Goal: Transaction & Acquisition: Purchase product/service

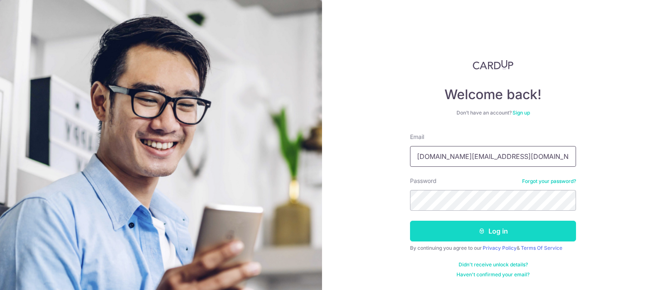
type input "[DOMAIN_NAME][EMAIL_ADDRESS][DOMAIN_NAME]"
click at [500, 232] on button "Log in" at bounding box center [493, 231] width 166 height 21
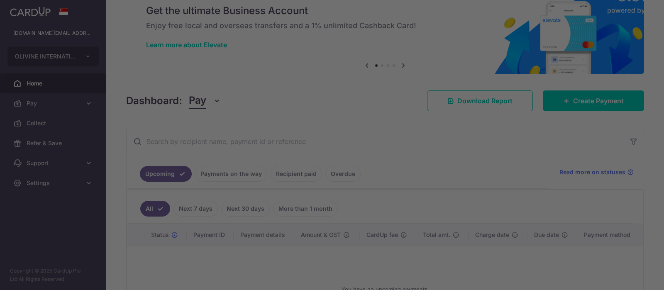
drag, startPoint x: 663, startPoint y: 126, endPoint x: 663, endPoint y: 150, distance: 24.1
click at [663, 150] on div at bounding box center [335, 146] width 671 height 293
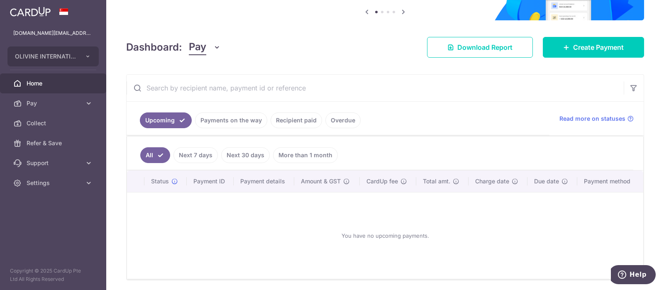
scroll to position [114, 0]
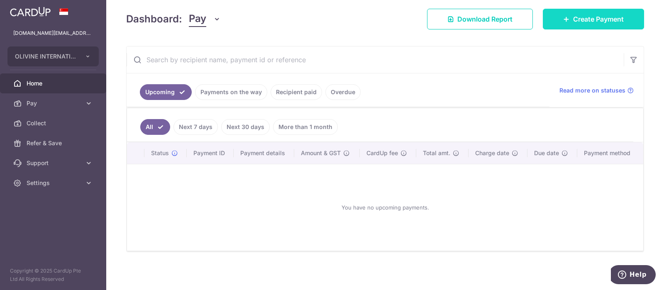
click at [595, 22] on span "Create Payment" at bounding box center [598, 19] width 51 height 10
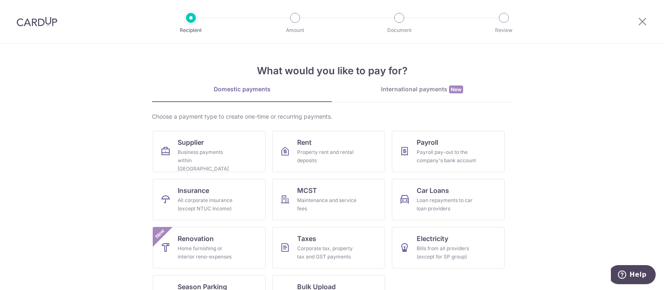
click at [414, 88] on div "International payments New" at bounding box center [422, 89] width 180 height 9
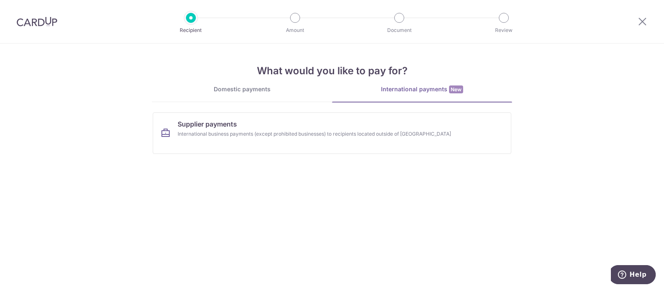
click at [217, 85] on div "What would you like to pay for? Domestic payments International payments New Ch…" at bounding box center [332, 102] width 360 height 117
click at [222, 88] on div "Domestic payments" at bounding box center [242, 89] width 180 height 8
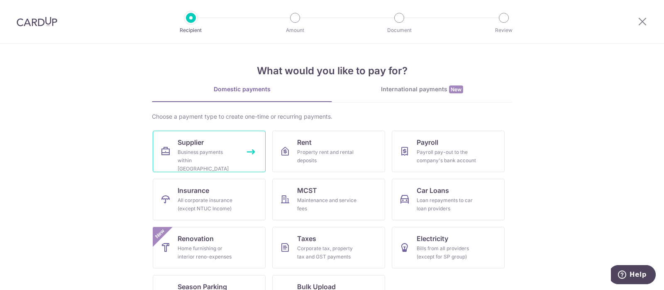
click at [209, 153] on div "Business payments within Singapore" at bounding box center [208, 160] width 60 height 25
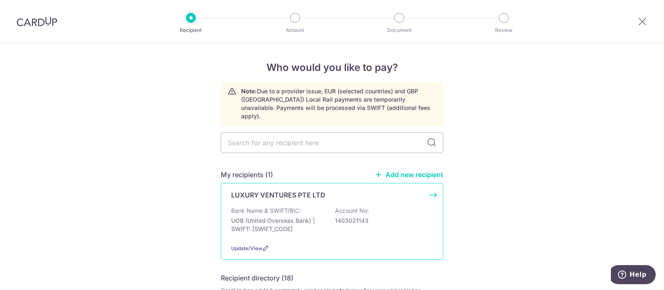
click at [281, 207] on p "Bank Name & SWIFT/BIC:" at bounding box center [266, 211] width 70 height 8
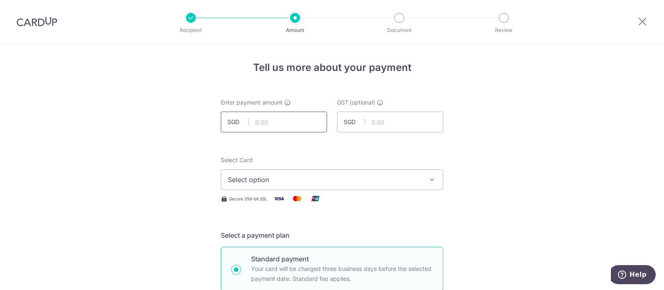
click at [278, 119] on input "text" at bounding box center [274, 122] width 106 height 21
type input "56,490.34"
click at [301, 174] on button "Select option" at bounding box center [332, 179] width 222 height 21
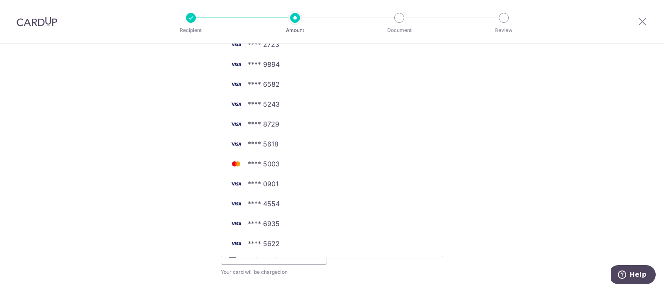
scroll to position [197, 0]
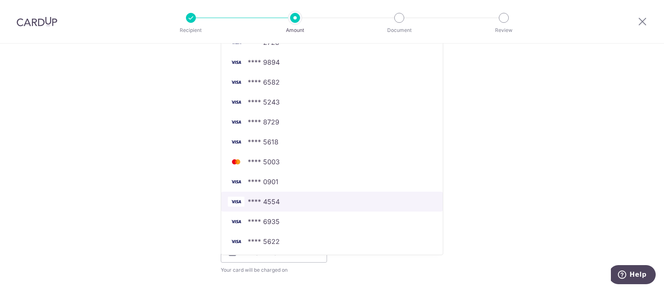
click at [290, 195] on link "**** 4554" at bounding box center [332, 202] width 222 height 20
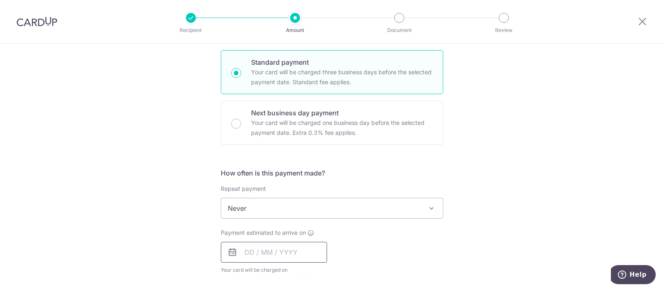
click at [273, 251] on input "text" at bounding box center [274, 252] width 106 height 21
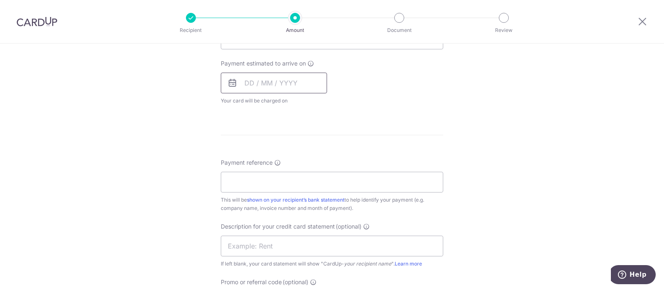
scroll to position [368, 0]
click at [249, 80] on input "text" at bounding box center [274, 80] width 106 height 21
click at [291, 81] on input "text" at bounding box center [274, 80] width 106 height 21
click at [283, 177] on input "Payment reference" at bounding box center [332, 179] width 222 height 21
paste input "000196099 OLIVINE"
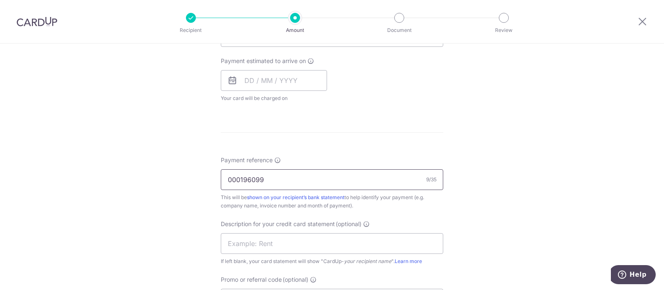
type input "000196099"
click at [277, 241] on input "text" at bounding box center [332, 243] width 222 height 21
type input "o"
type input "O"
paste input "000196099 [PERSON_NAME]"
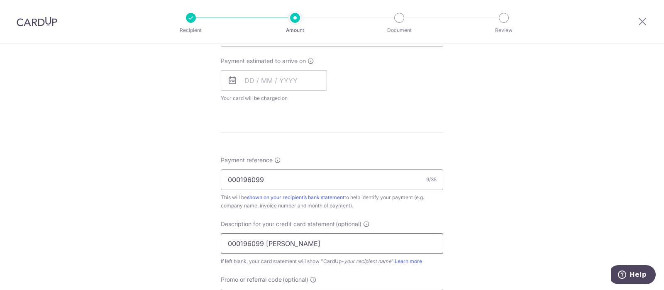
type input "000196099 [PERSON_NAME]"
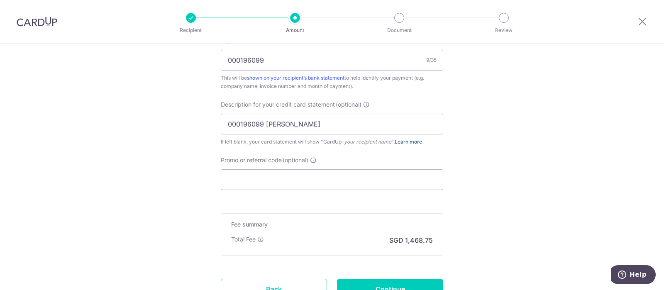
scroll to position [486, 0]
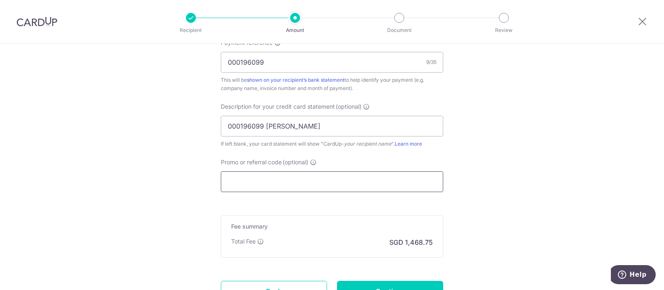
click at [394, 184] on input "Promo or referral code (optional)" at bounding box center [332, 181] width 222 height 21
click at [383, 180] on input "Promo or referral code (optional)" at bounding box center [332, 181] width 222 height 21
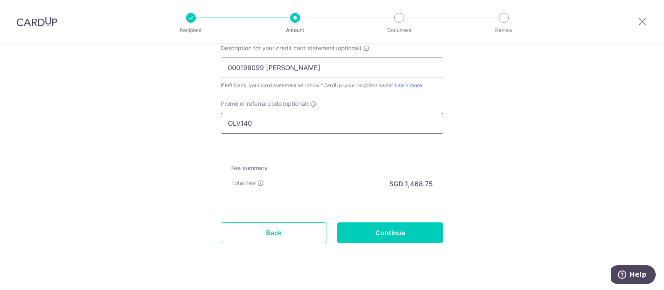
scroll to position [548, 0]
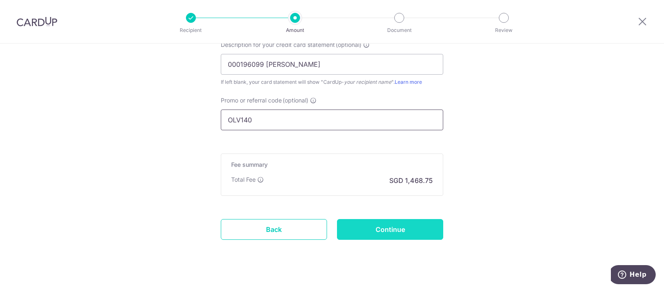
type input "OLV140"
click at [422, 233] on input "Continue" at bounding box center [390, 229] width 106 height 21
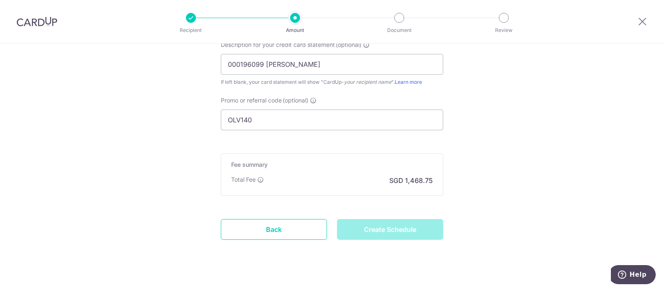
type input "Create Schedule"
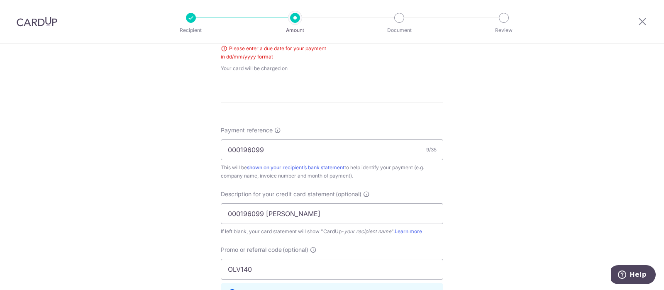
scroll to position [322, 0]
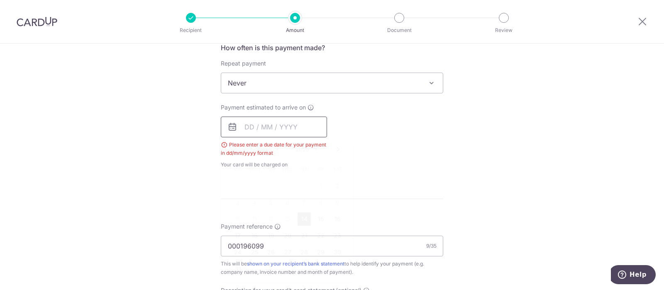
click at [246, 124] on input "text" at bounding box center [274, 127] width 106 height 21
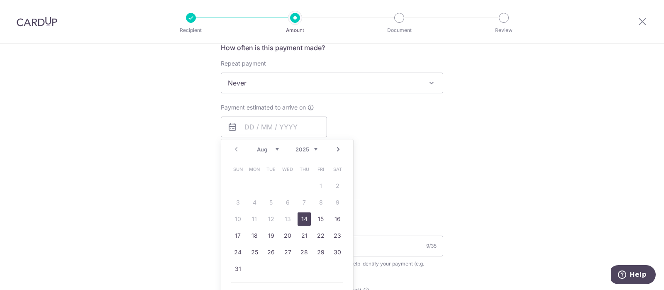
click at [301, 215] on link "14" at bounding box center [304, 218] width 13 height 13
type input "[DATE]"
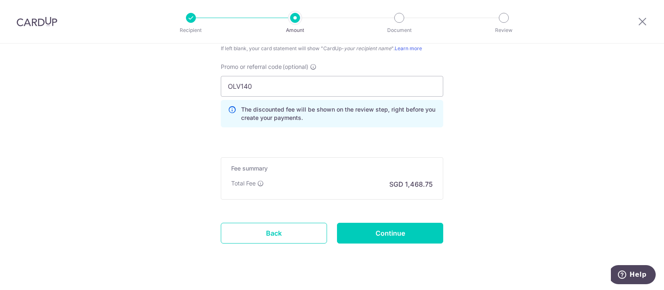
scroll to position [627, 0]
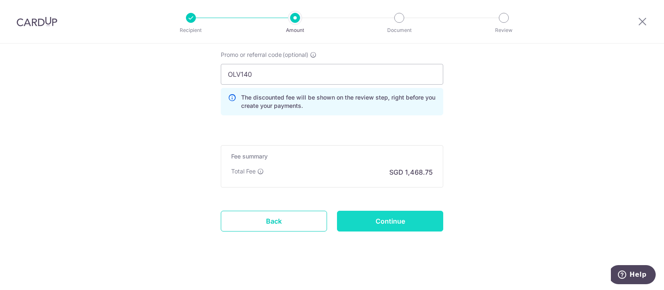
click at [404, 227] on input "Continue" at bounding box center [390, 221] width 106 height 21
type input "Create Schedule"
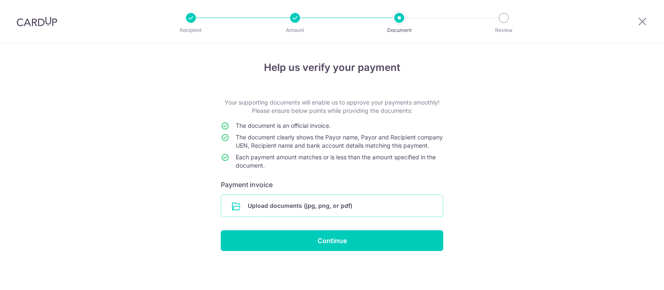
click at [366, 207] on input "file" at bounding box center [332, 206] width 222 height 22
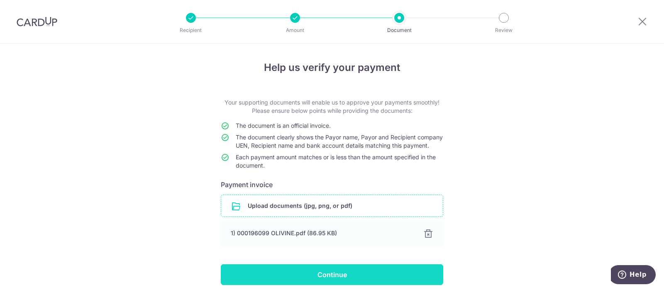
click at [362, 277] on input "Continue" at bounding box center [332, 274] width 222 height 21
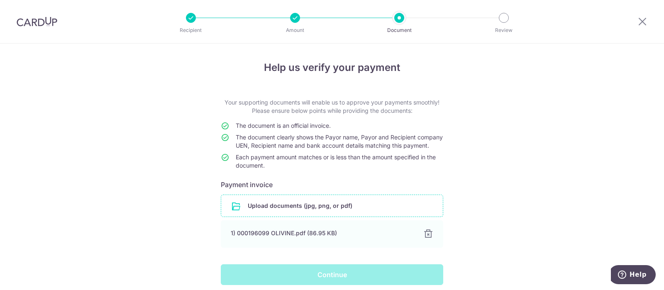
scroll to position [41, 0]
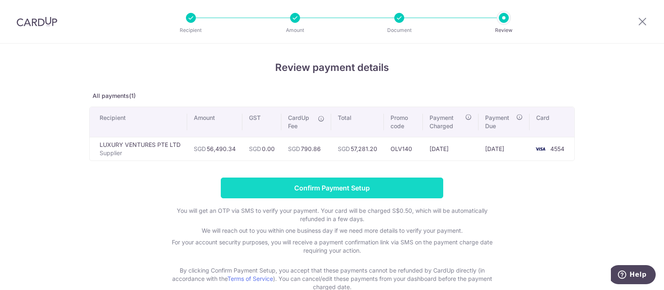
click at [351, 183] on input "Confirm Payment Setup" at bounding box center [332, 188] width 222 height 21
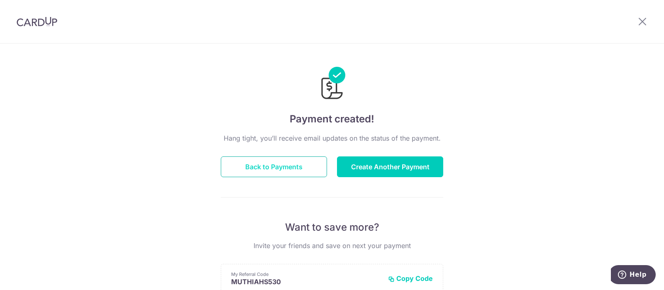
click at [283, 161] on button "Back to Payments" at bounding box center [274, 166] width 106 height 21
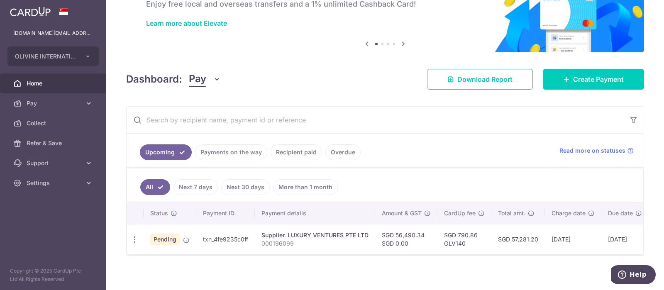
scroll to position [57, 0]
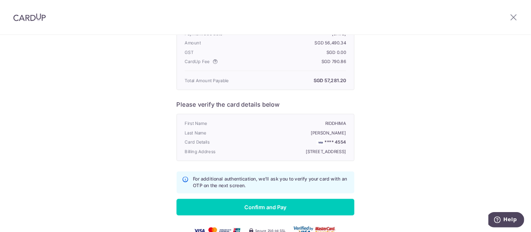
scroll to position [138, 0]
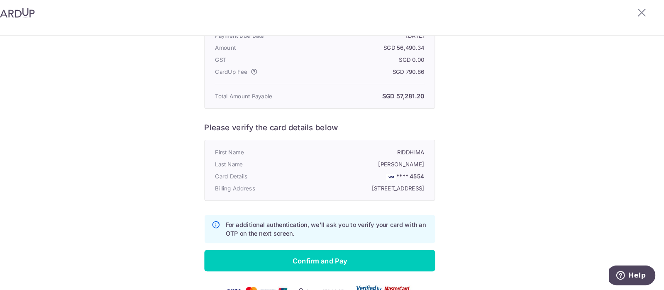
click at [537, 160] on div "Your credit card payment to LUXURY VENTURES PTE LTD is due to be charged Paymen…" at bounding box center [332, 119] width 664 height 429
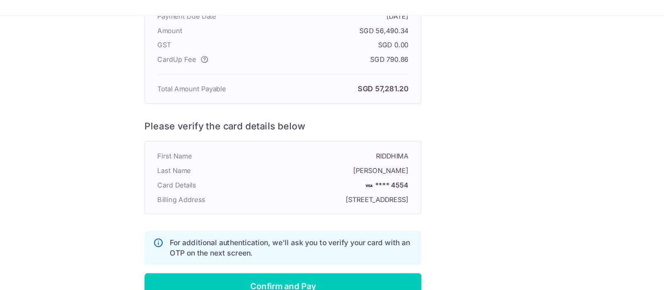
drag, startPoint x: 537, startPoint y: 160, endPoint x: 494, endPoint y: 184, distance: 49.3
click at [494, 184] on div "Your credit card payment to LUXURY VENTURES PTE LTD is due to be charged Paymen…" at bounding box center [332, 119] width 664 height 429
drag, startPoint x: 494, startPoint y: 184, endPoint x: 464, endPoint y: 195, distance: 31.6
click at [464, 195] on div "Your credit card payment to LUXURY VENTURES PTE LTD is due to be charged Paymen…" at bounding box center [332, 119] width 664 height 429
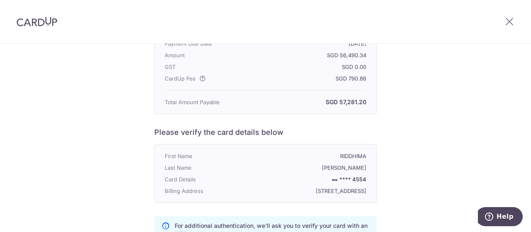
drag, startPoint x: 441, startPoint y: 2, endPoint x: 426, endPoint y: 32, distance: 33.0
click at [426, 32] on header at bounding box center [265, 22] width 531 height 44
drag, startPoint x: 410, startPoint y: 129, endPoint x: 415, endPoint y: 153, distance: 24.7
click at [415, 153] on div "Your credit card payment to LUXURY VENTURES PTE LTD is due to be charged Paymen…" at bounding box center [265, 119] width 531 height 429
drag, startPoint x: 415, startPoint y: 153, endPoint x: 383, endPoint y: 190, distance: 48.8
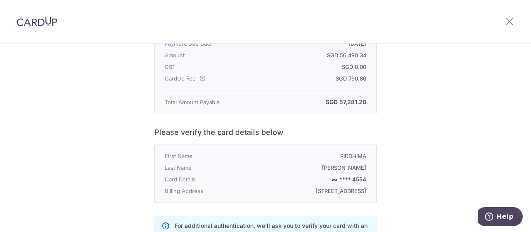
click at [383, 190] on div "Your credit card payment to LUXURY VENTURES PTE LTD is due to be charged Paymen…" at bounding box center [265, 119] width 531 height 429
click at [395, 174] on div "Your credit card payment to LUXURY VENTURES PTE LTD is due to be charged Paymen…" at bounding box center [265, 119] width 531 height 429
drag, startPoint x: 433, startPoint y: 164, endPoint x: 438, endPoint y: 169, distance: 7.3
click at [438, 169] on div "Your credit card payment to LUXURY VENTURES PTE LTD is due to be charged Paymen…" at bounding box center [265, 119] width 531 height 429
drag, startPoint x: 438, startPoint y: 169, endPoint x: 388, endPoint y: 176, distance: 50.8
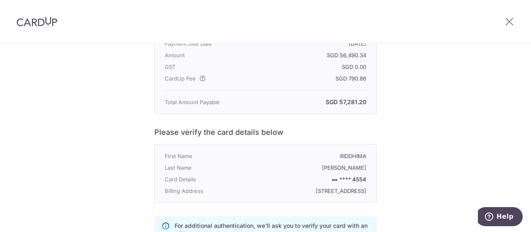
click at [388, 176] on div "Your credit card payment to LUXURY VENTURES PTE LTD is due to be charged Paymen…" at bounding box center [265, 119] width 531 height 429
click at [508, 22] on icon at bounding box center [510, 21] width 10 height 10
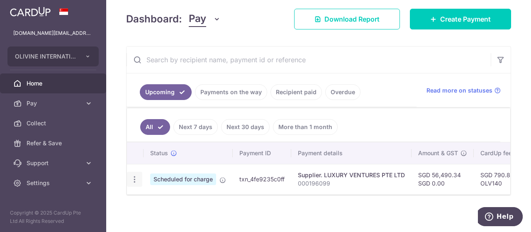
click at [138, 179] on icon "button" at bounding box center [134, 179] width 9 height 9
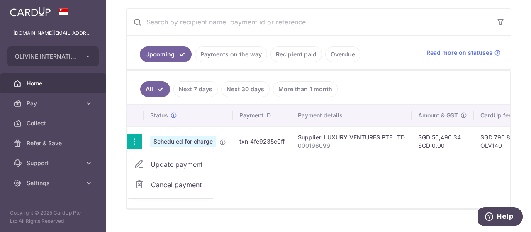
scroll to position [156, 0]
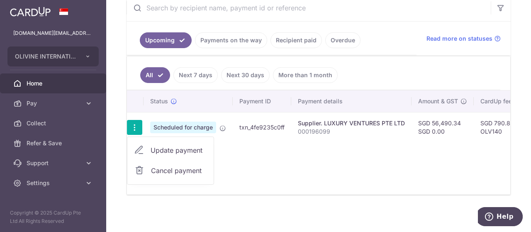
click at [438, 183] on div "Status Payment ID Payment details Amount & GST CardUp fee Total amt. Charge dat…" at bounding box center [318, 142] width 383 height 104
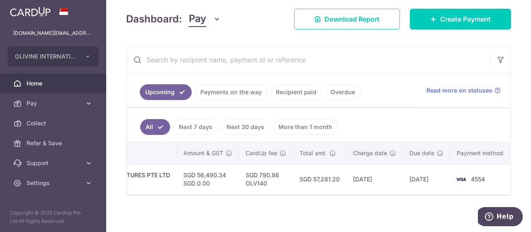
scroll to position [0, 0]
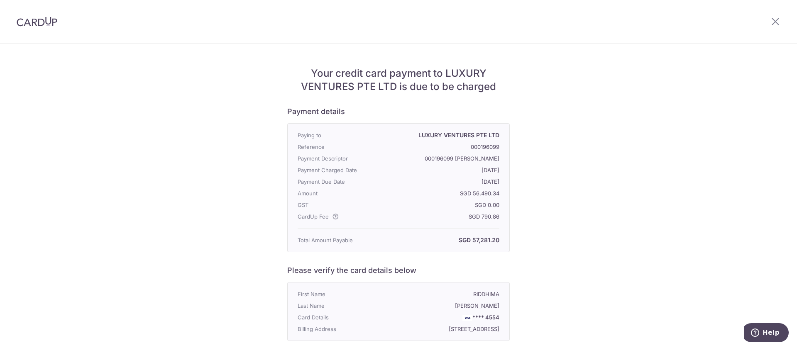
click at [531, 232] on div "Your credit card payment to LUXURY VENTURES PTE LTD is due to be charged Paymen…" at bounding box center [398, 258] width 797 height 429
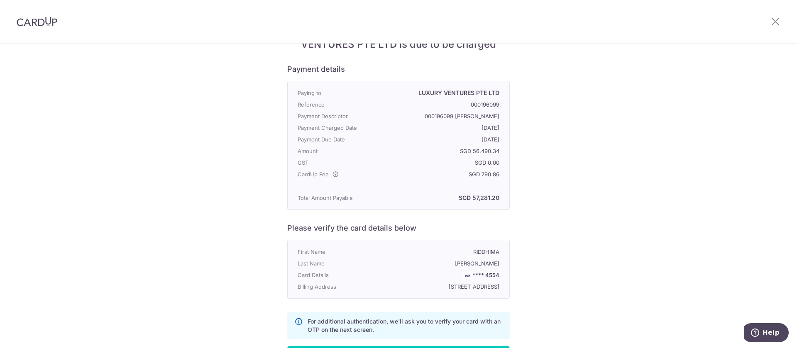
scroll to position [63, 0]
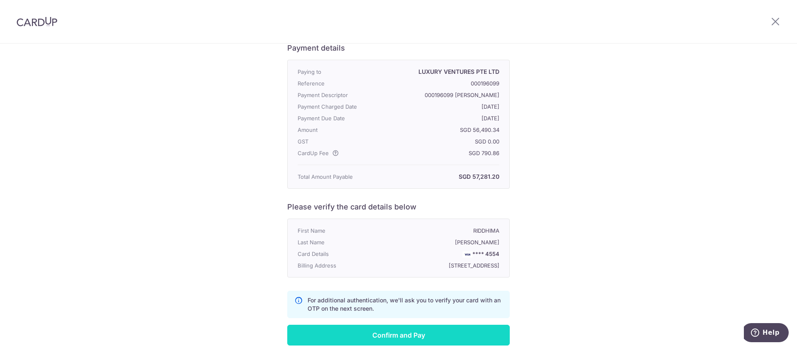
click at [412, 232] on input "Confirm and Pay" at bounding box center [398, 335] width 222 height 21
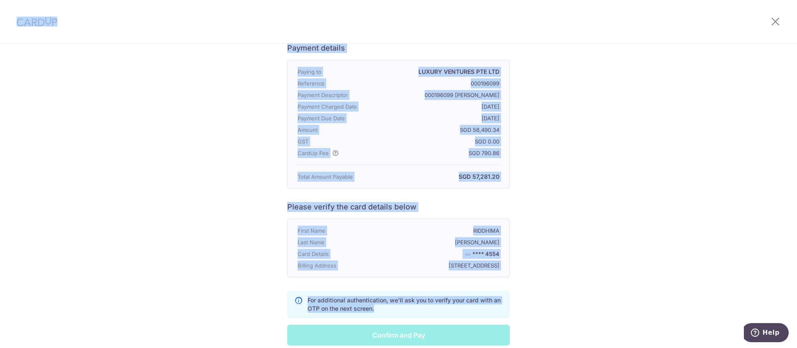
drag, startPoint x: 412, startPoint y: 338, endPoint x: 427, endPoint y: -70, distance: 408.1
click at [427, 44] on section "Your credit card payment to LUXURY VENTURES PTE LTD is due to be charged Paymen…" at bounding box center [398, 196] width 797 height 305
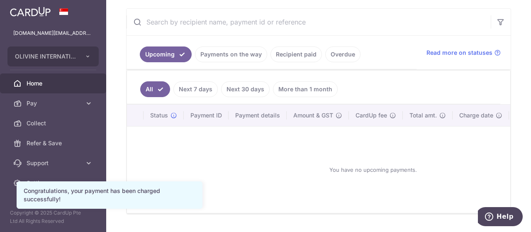
scroll to position [161, 0]
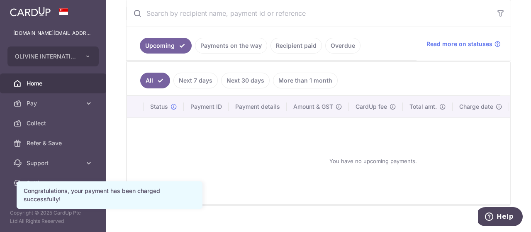
click at [229, 46] on link "Payments on the way" at bounding box center [231, 46] width 72 height 16
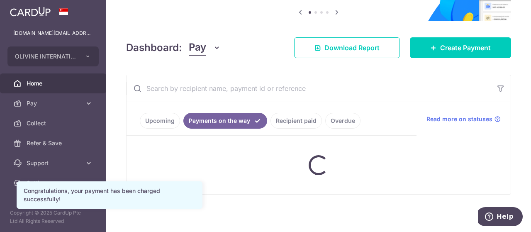
scroll to position [80, 0]
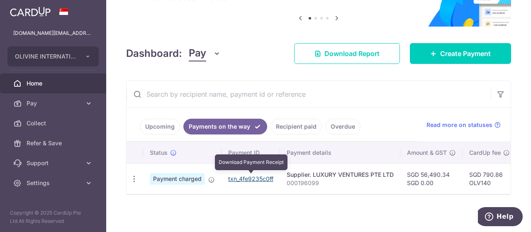
click at [250, 179] on link "txn_4fe9235c0ff" at bounding box center [250, 178] width 45 height 7
